Goal: Information Seeking & Learning: Find specific page/section

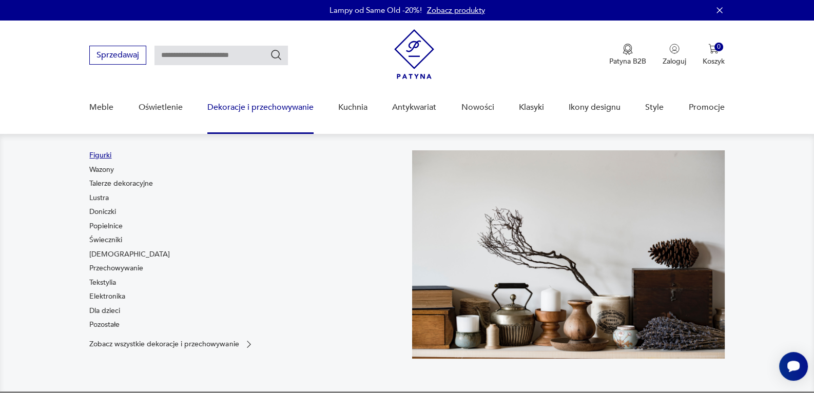
click at [91, 156] on link "Figurki" at bounding box center [100, 155] width 22 height 10
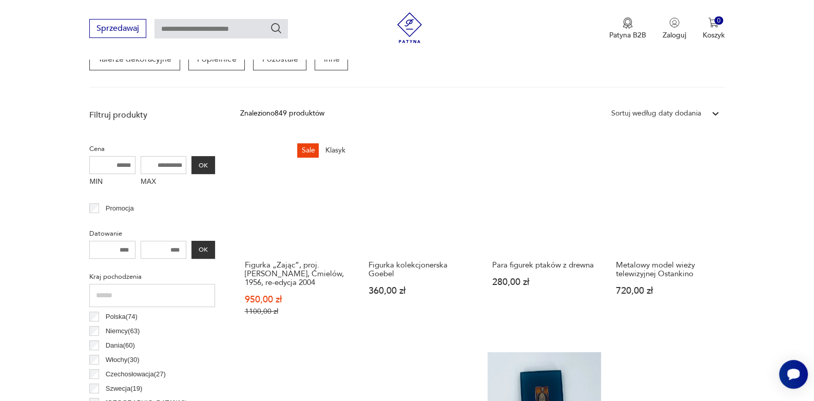
scroll to position [426, 0]
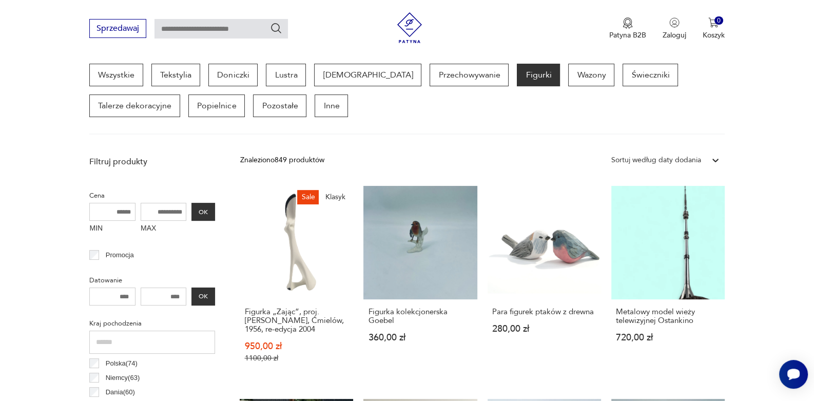
scroll to position [272, 0]
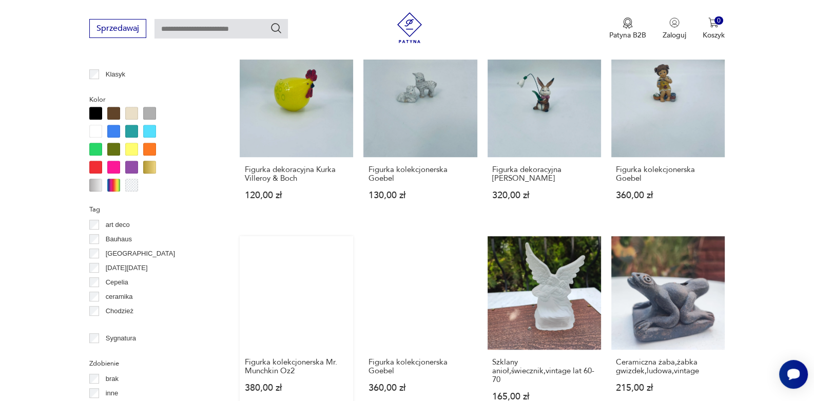
scroll to position [991, 0]
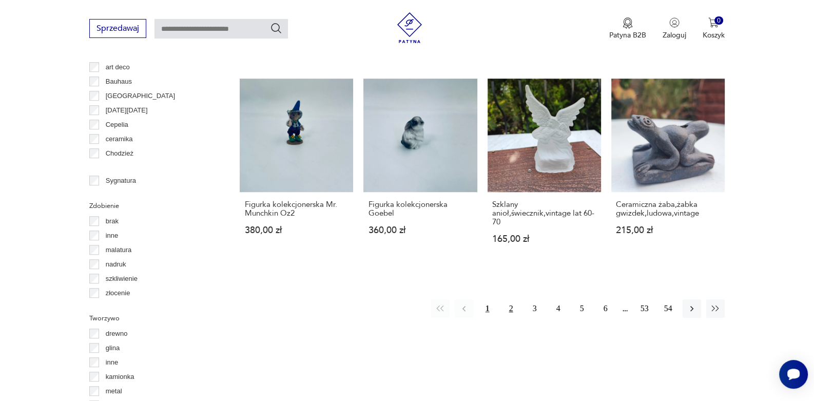
click at [510, 317] on button "2" at bounding box center [511, 308] width 18 height 18
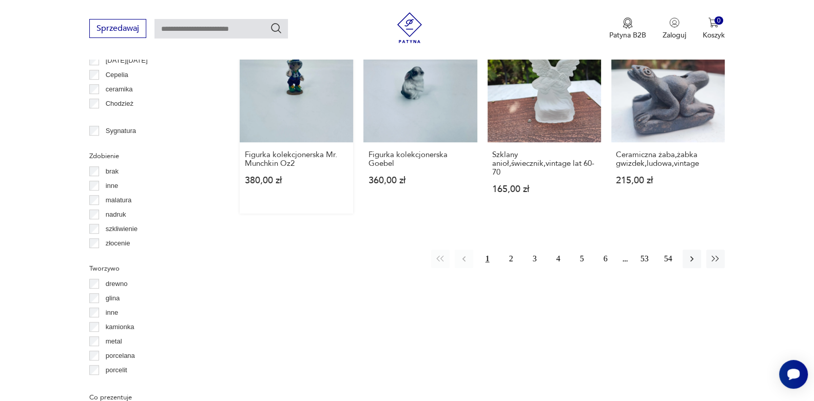
scroll to position [991, 0]
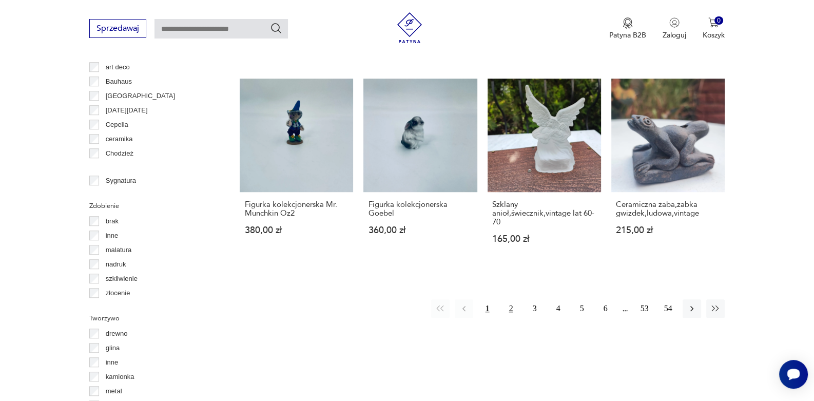
click at [514, 314] on button "2" at bounding box center [511, 308] width 18 height 18
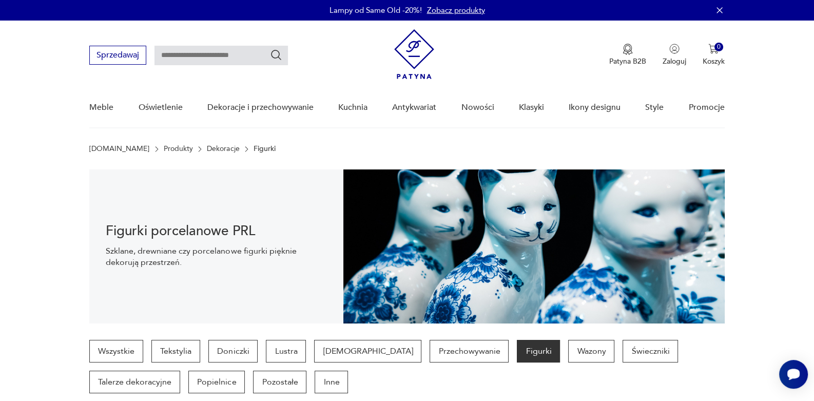
click at [196, 57] on input "text" at bounding box center [222, 56] width 134 height 20
type input "*******"
click at [280, 60] on icon "Szukaj" at bounding box center [276, 55] width 12 height 12
type input "*******"
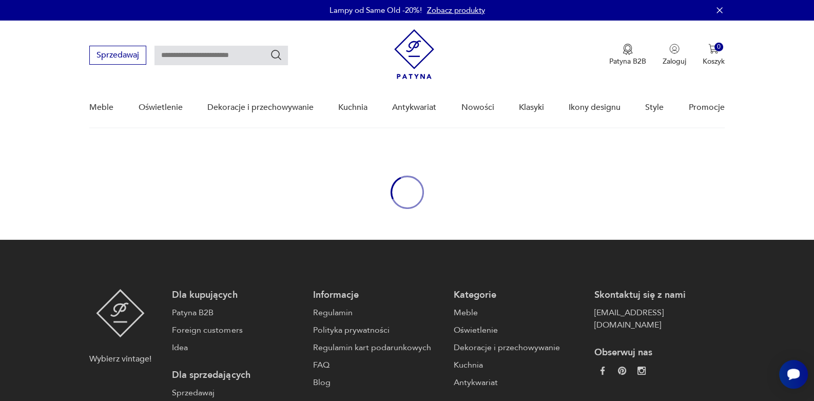
type input "*******"
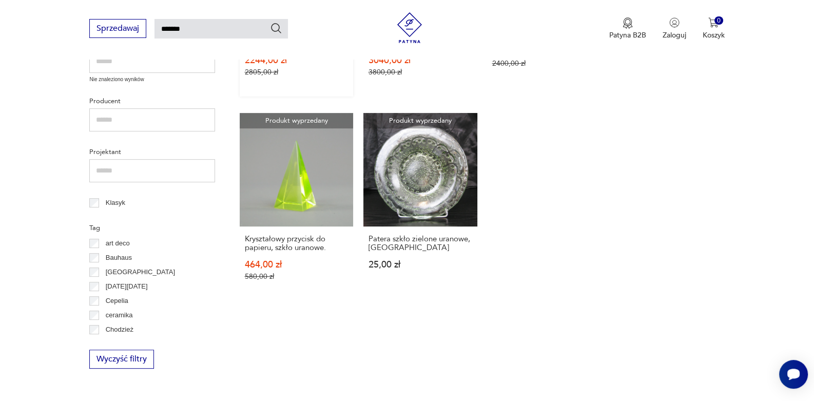
scroll to position [543, 0]
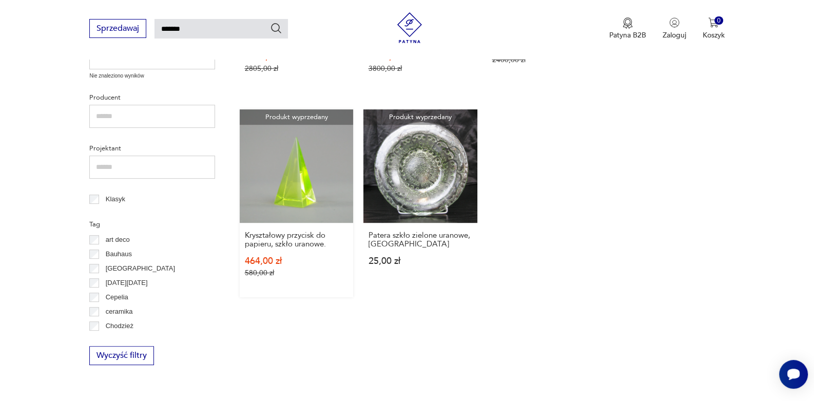
click at [315, 170] on link "Produkt wyprzedany Kryształowy przycisk do papieru, szkło uranowe. 464,00 zł 58…" at bounding box center [296, 203] width 113 height 188
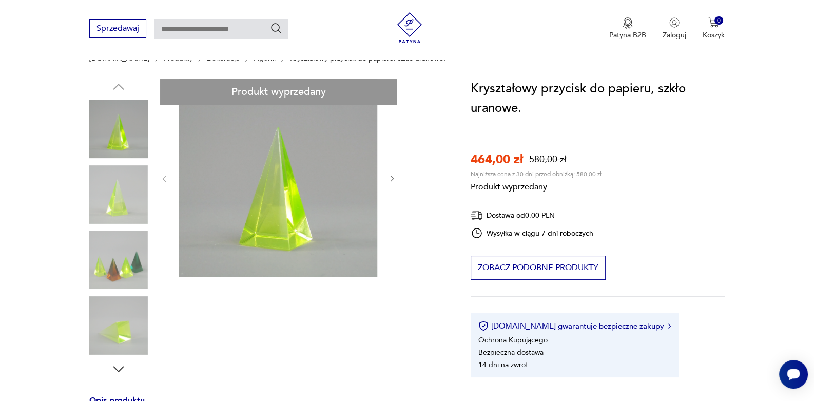
scroll to position [205, 0]
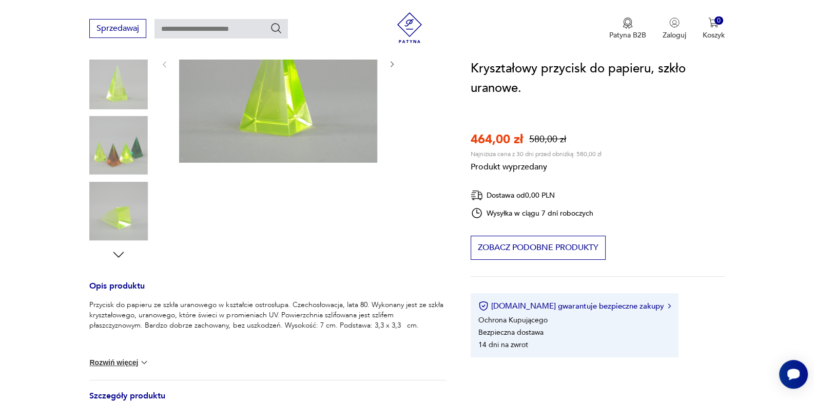
click at [117, 256] on div "Produkt wyprzedany Opis produktu Przycisk do papieru ze szkła uranowego w kszta…" at bounding box center [267, 232] width 356 height 534
click at [118, 251] on div "Produkt wyprzedany Opis produktu Przycisk do papieru ze szkła uranowego w kszta…" at bounding box center [267, 232] width 356 height 534
click at [111, 220] on div "Produkt wyprzedany Opis produktu Przycisk do papieru ze szkła uranowego w kszta…" at bounding box center [267, 232] width 356 height 534
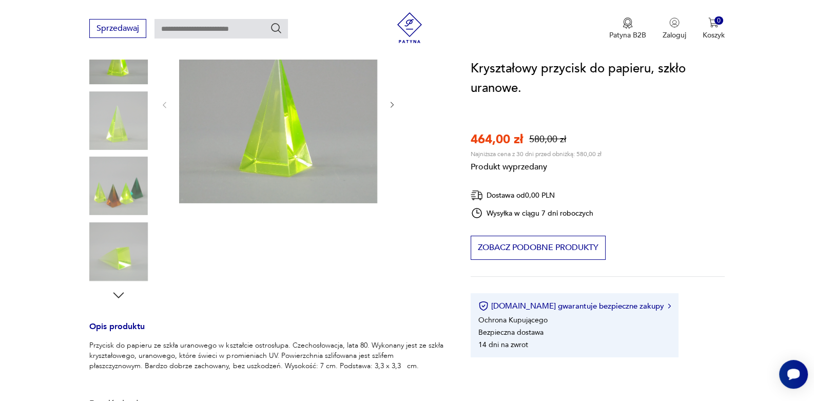
scroll to position [102, 0]
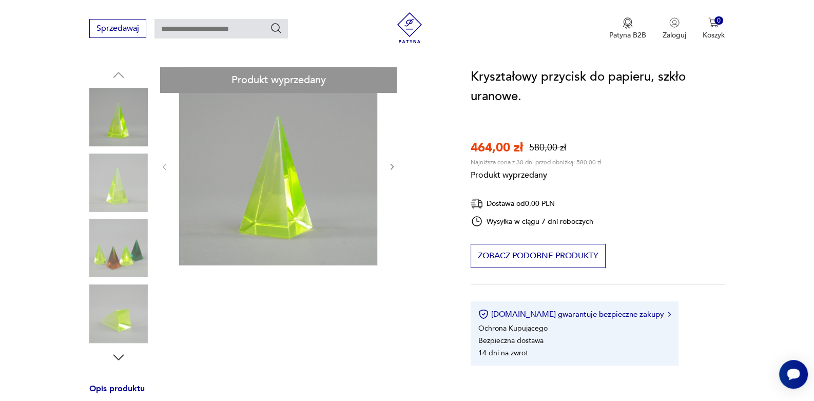
click at [775, 204] on section "Produkt wyprzedany Opis produktu Przycisk do papieru ze szkła uranowego w kszta…" at bounding box center [407, 346] width 814 height 559
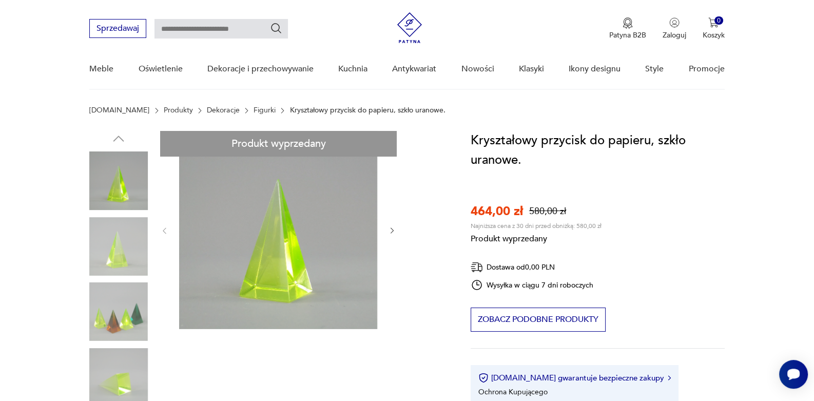
scroll to position [0, 0]
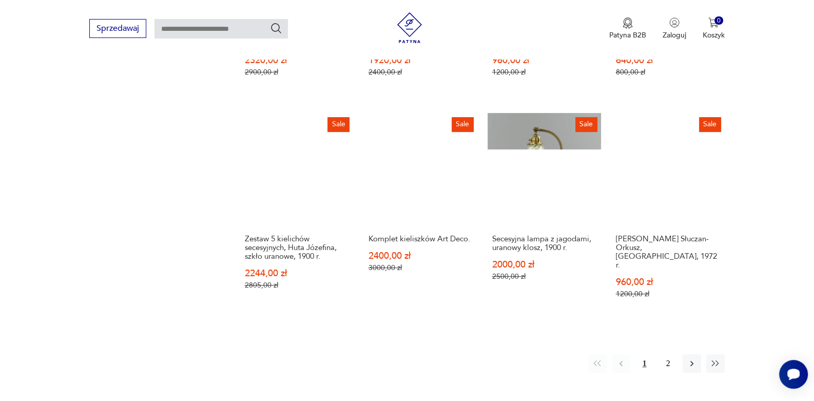
scroll to position [764, 0]
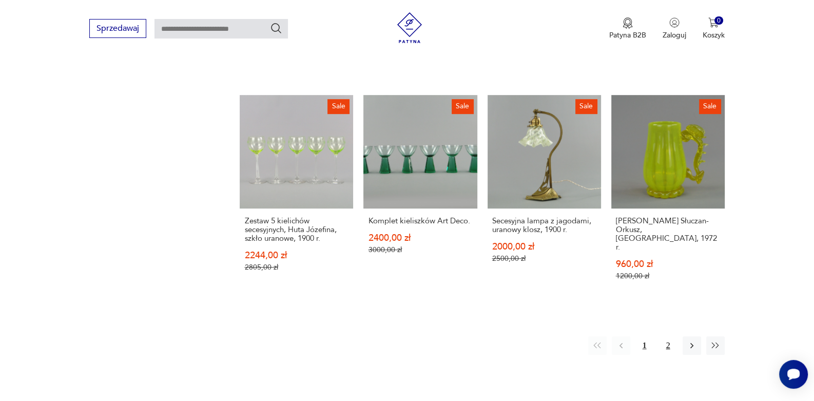
click at [670, 336] on button "2" at bounding box center [668, 345] width 18 height 18
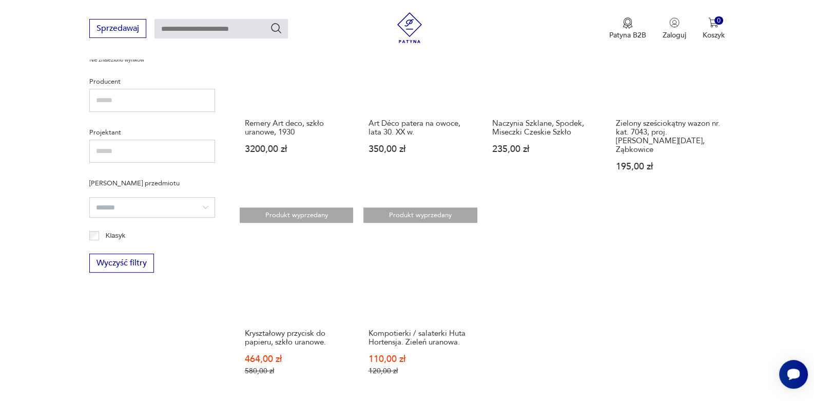
scroll to position [552, 0]
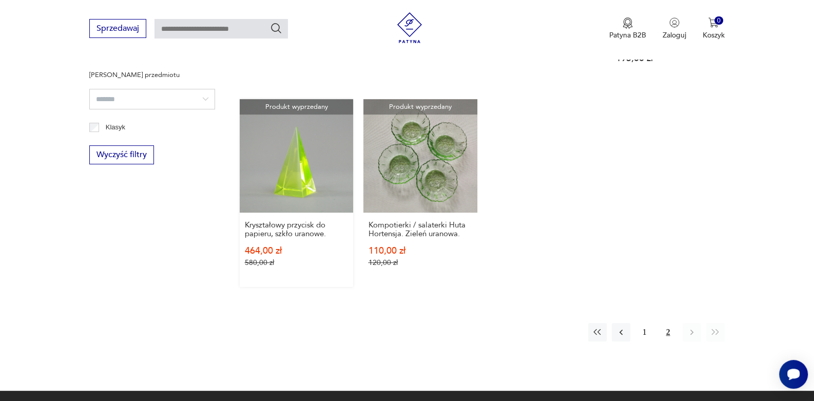
click at [288, 189] on link "Produkt wyprzedany Kryształowy przycisk do papieru, szkło uranowe. 464,00 zł 58…" at bounding box center [296, 193] width 113 height 188
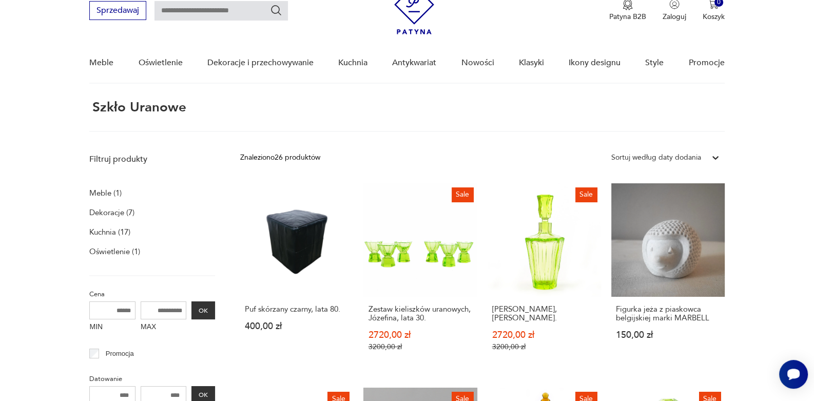
scroll to position [39, 0]
